Goal: Information Seeking & Learning: Learn about a topic

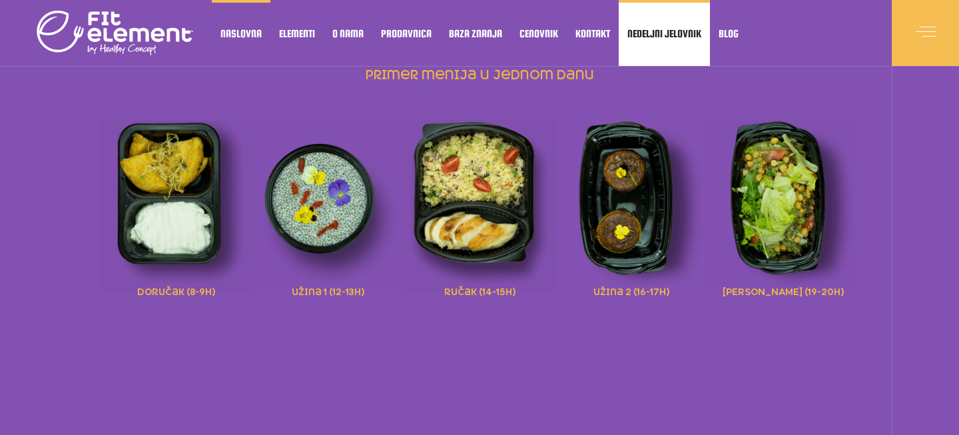
click at [673, 41] on link "Nedeljni jelovnik" at bounding box center [664, 33] width 91 height 66
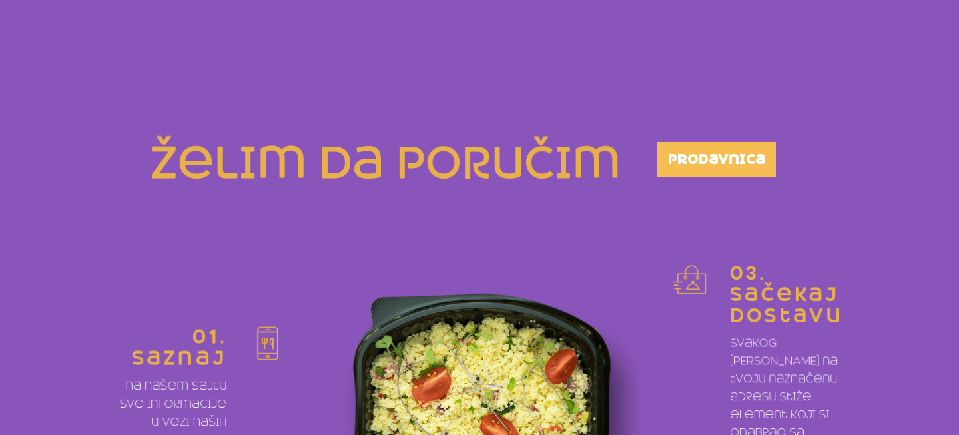
scroll to position [313, 0]
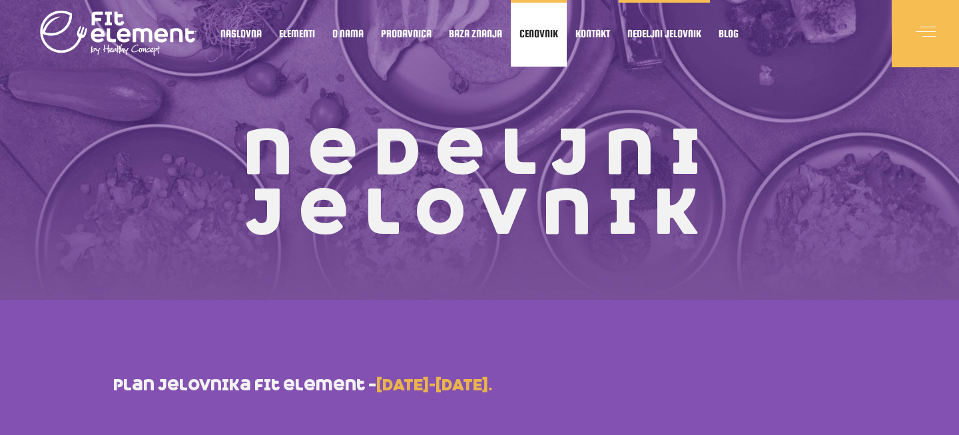
click at [545, 43] on link "Cenovnik" at bounding box center [539, 33] width 56 height 67
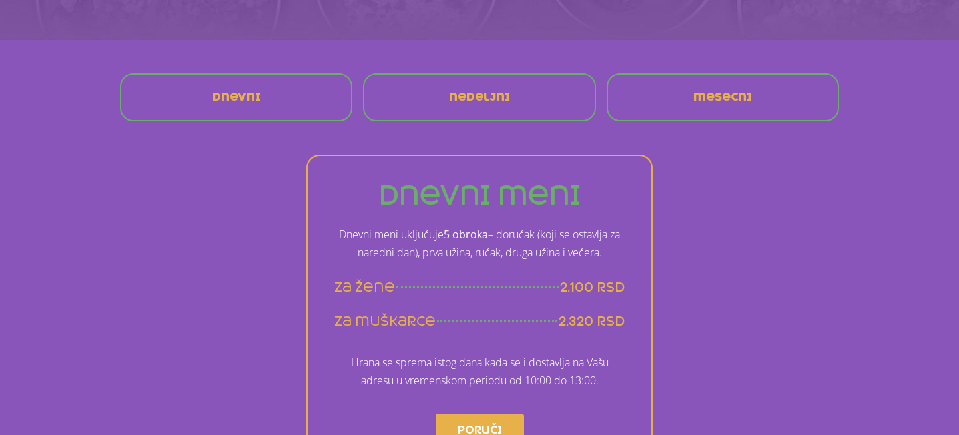
scroll to position [282, 0]
